Goal: Transaction & Acquisition: Book appointment/travel/reservation

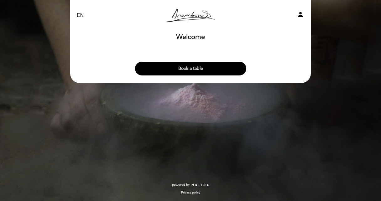
click at [197, 69] on button "Book a table" at bounding box center [190, 69] width 111 height 14
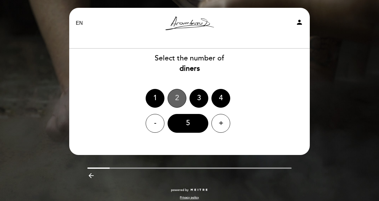
click at [181, 99] on div "2" at bounding box center [177, 98] width 19 height 19
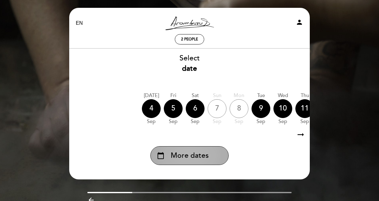
click at [196, 156] on span "More dates" at bounding box center [190, 156] width 38 height 10
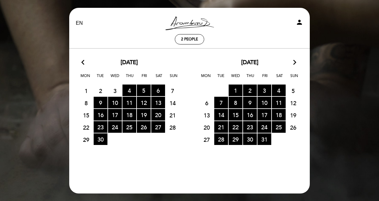
click at [293, 63] on icon "arrow_forward_ios" at bounding box center [295, 63] width 6 height 8
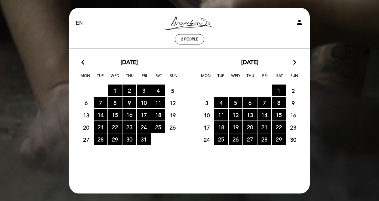
click at [221, 129] on span "18 RESERVATIONS AVAILABLE" at bounding box center [221, 127] width 14 height 12
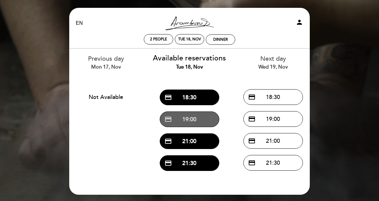
click at [189, 120] on button "credit_card 19:00" at bounding box center [189, 119] width 59 height 16
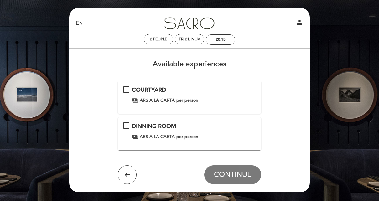
click at [188, 134] on span "per person" at bounding box center [187, 137] width 22 height 6
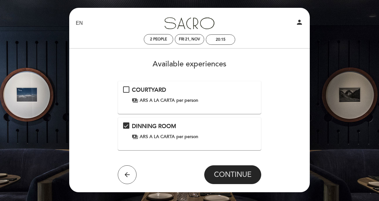
click at [227, 173] on span "CONTINUE" at bounding box center [233, 174] width 38 height 9
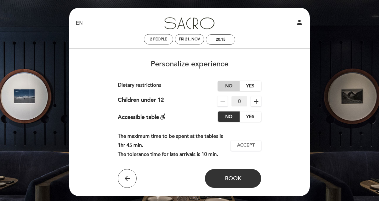
click at [227, 86] on label "No" at bounding box center [229, 86] width 22 height 10
click at [251, 148] on span "Accept" at bounding box center [246, 145] width 18 height 7
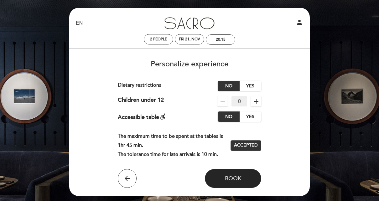
click at [245, 176] on button "Book" at bounding box center [233, 178] width 56 height 19
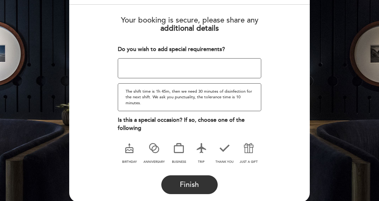
scroll to position [64, 0]
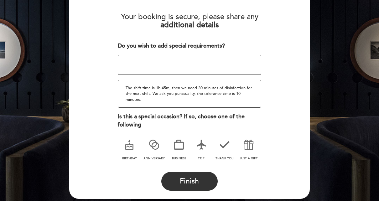
click at [200, 145] on icon at bounding box center [201, 145] width 16 height 16
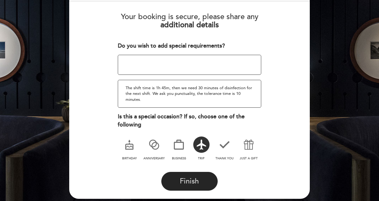
click at [197, 183] on span "Finish" at bounding box center [189, 181] width 19 height 9
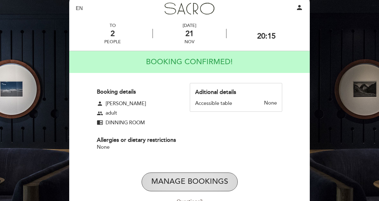
scroll to position [8, 0]
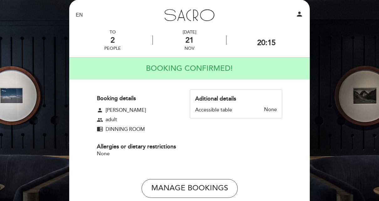
click at [321, 13] on div "EN ES PT [GEOGRAPHIC_DATA] person TO 2 people [DATE] 20:15" at bounding box center [189, 125] width 379 height 266
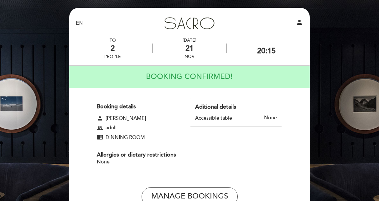
scroll to position [0, 0]
